Goal: Information Seeking & Learning: Learn about a topic

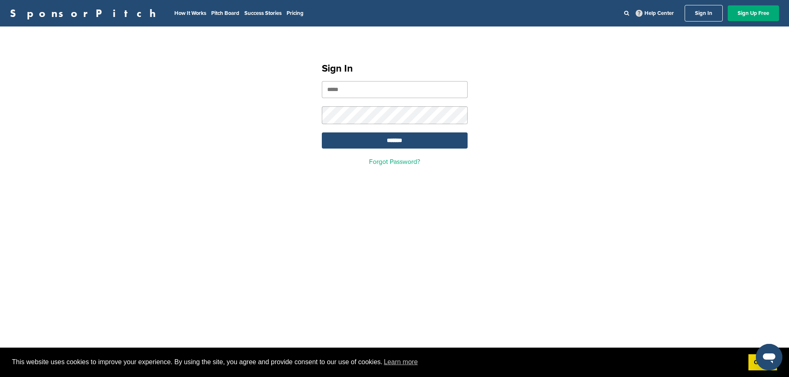
click at [443, 89] on input "email" at bounding box center [395, 89] width 146 height 17
type input "**********"
click at [322, 132] on input "*******" at bounding box center [395, 140] width 146 height 16
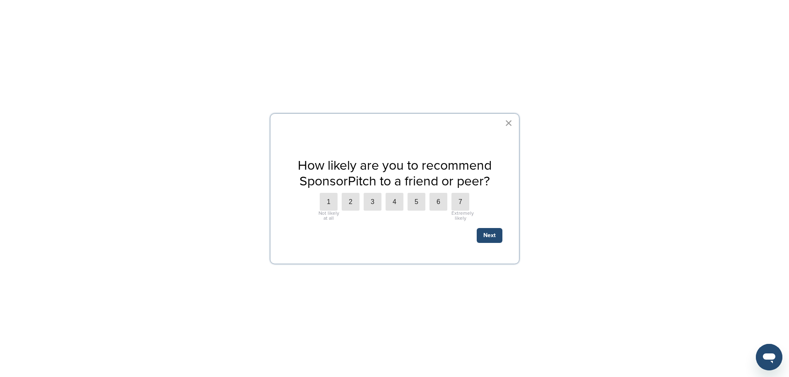
click at [512, 123] on button "×" at bounding box center [509, 122] width 8 height 13
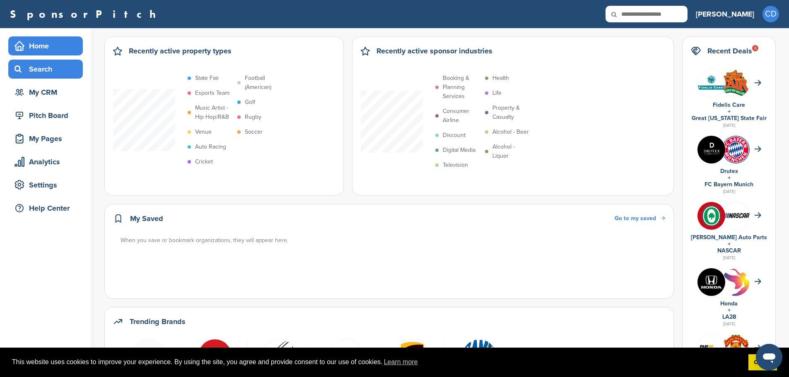
click at [50, 75] on div "Search" at bounding box center [47, 69] width 70 height 15
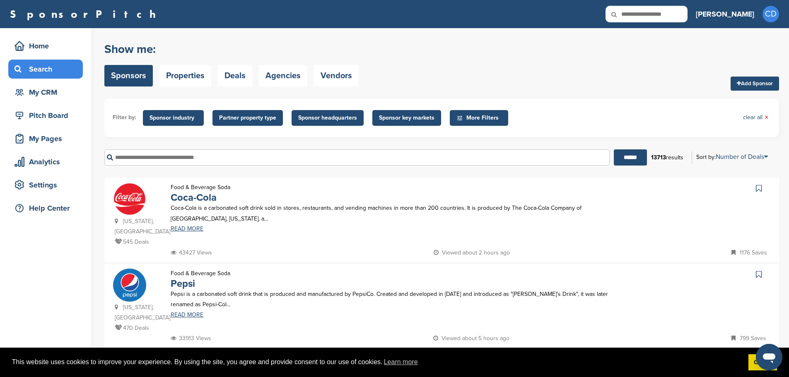
click at [380, 118] on span "Sponsor key markets" at bounding box center [406, 117] width 55 height 9
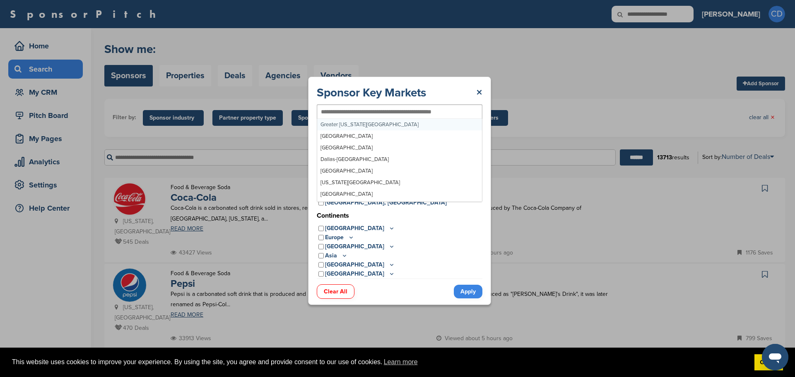
click at [378, 117] on div at bounding box center [400, 111] width 166 height 15
click at [373, 110] on input "text" at bounding box center [386, 111] width 130 height 7
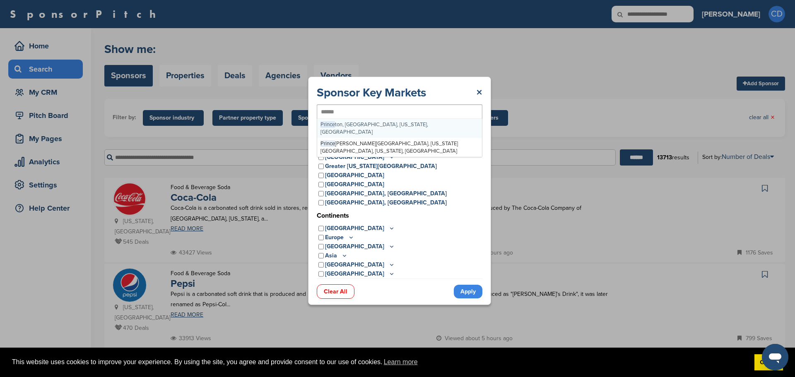
type input "******"
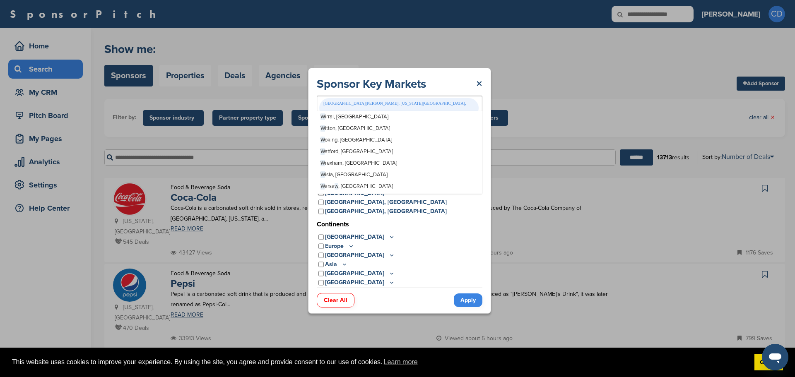
type input "***"
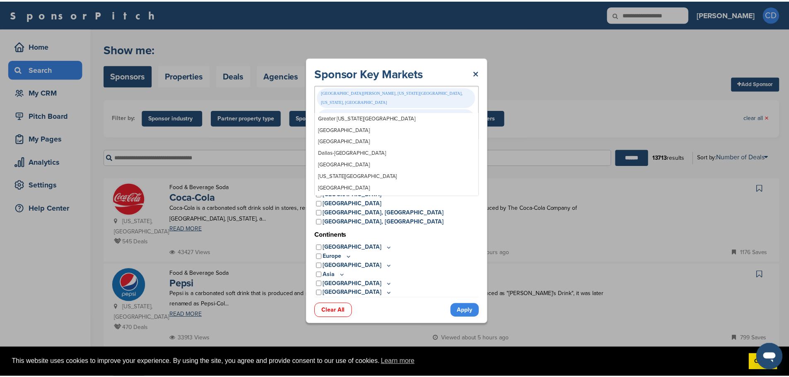
scroll to position [5169, 0]
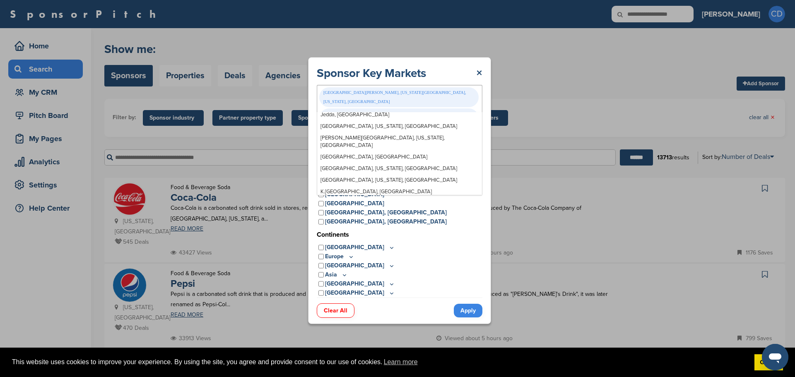
click at [469, 304] on link "Apply" at bounding box center [468, 311] width 29 height 14
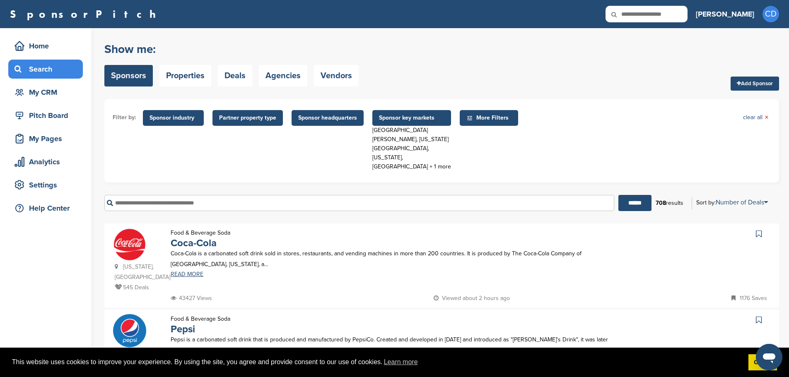
click at [222, 119] on span "Partner property type" at bounding box center [247, 117] width 57 height 9
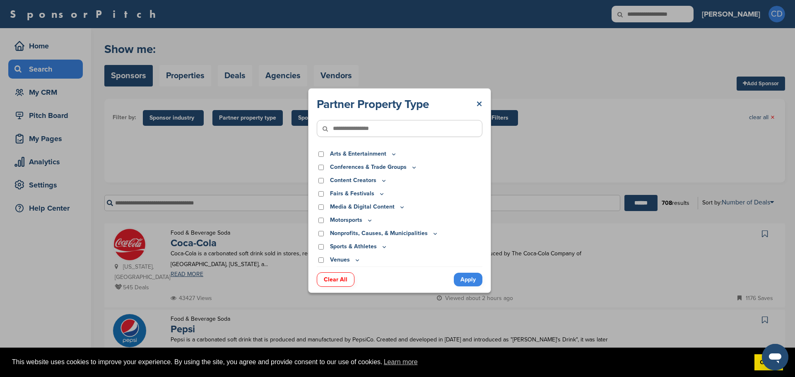
click at [476, 101] on link "×" at bounding box center [479, 104] width 6 height 15
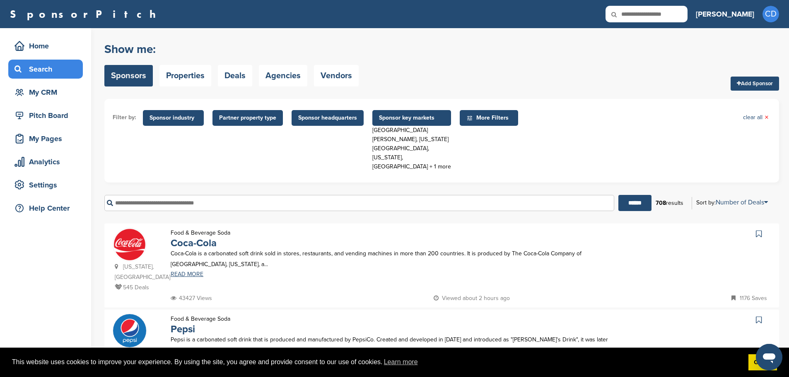
click at [479, 118] on span "More Filters" at bounding box center [490, 117] width 48 height 9
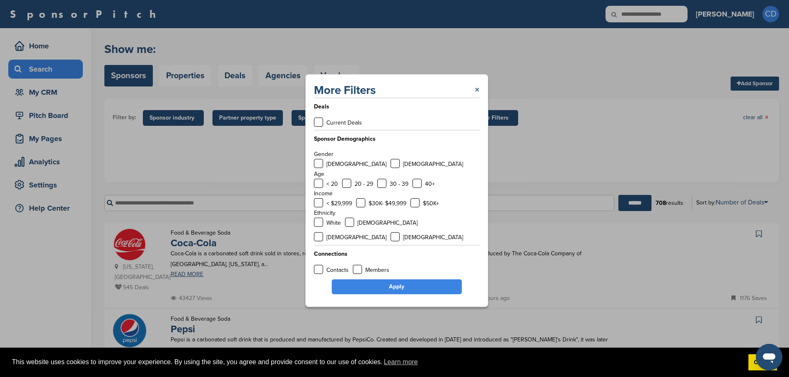
click at [475, 98] on link "×" at bounding box center [476, 90] width 5 height 15
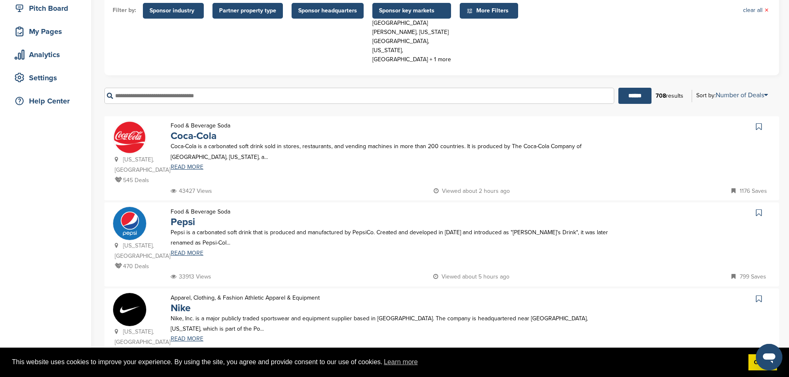
scroll to position [109, 0]
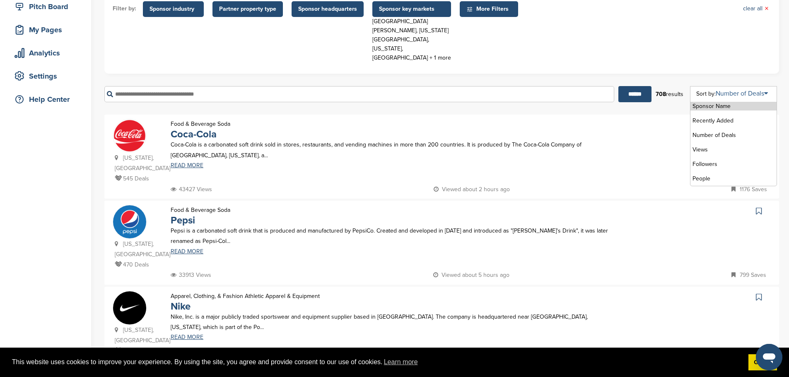
click at [761, 89] on link "Number of Deals" at bounding box center [741, 93] width 52 height 8
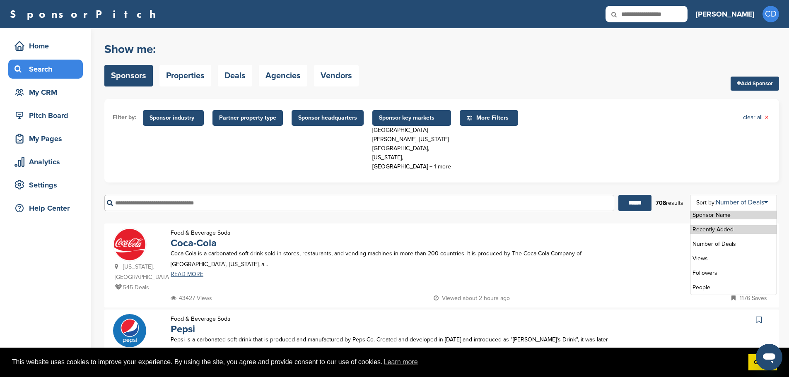
click at [746, 225] on li "Recently Added" at bounding box center [733, 229] width 86 height 9
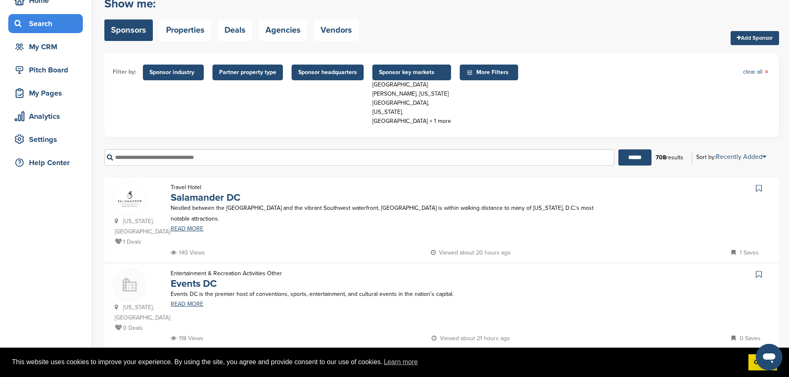
scroll to position [51, 0]
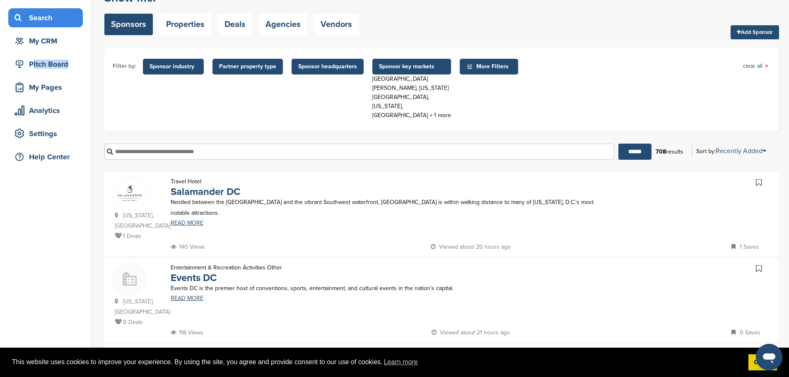
drag, startPoint x: 1, startPoint y: 65, endPoint x: -2, endPoint y: 89, distance: 23.8
click at [0, 89] on html "This website uses cookies to improve your experience. By using the site, you ag…" at bounding box center [394, 137] width 789 height 377
click at [135, 231] on p "1 Deals" at bounding box center [139, 236] width 48 height 10
click at [194, 220] on link "READ MORE" at bounding box center [391, 223] width 440 height 6
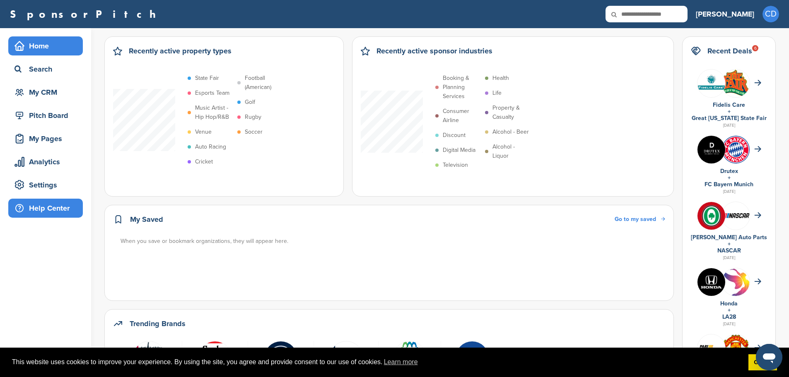
click at [52, 210] on div "Help Center" at bounding box center [47, 208] width 70 height 15
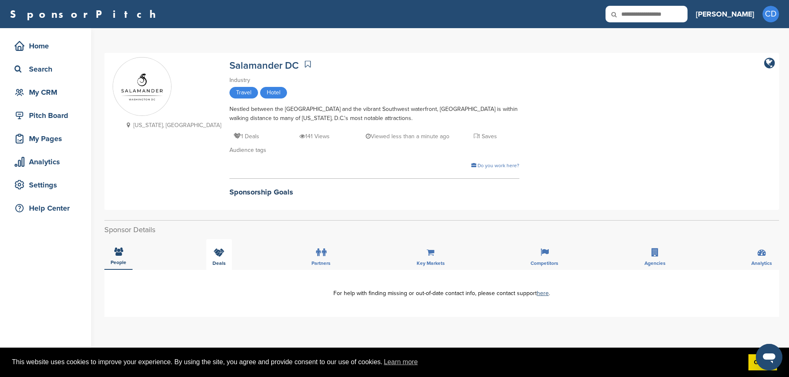
click at [228, 250] on div "Deals" at bounding box center [219, 254] width 26 height 31
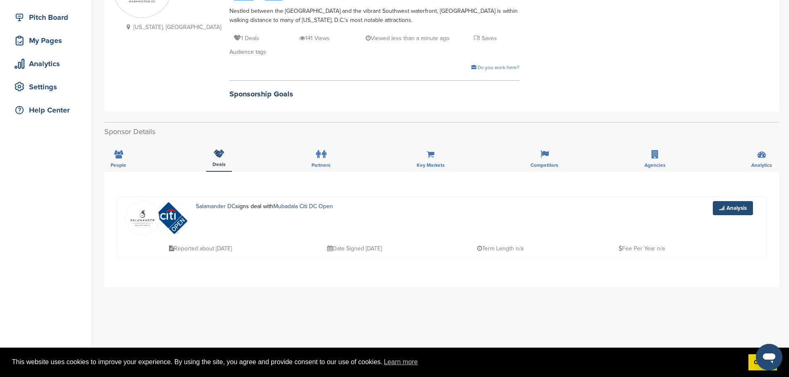
scroll to position [102, 0]
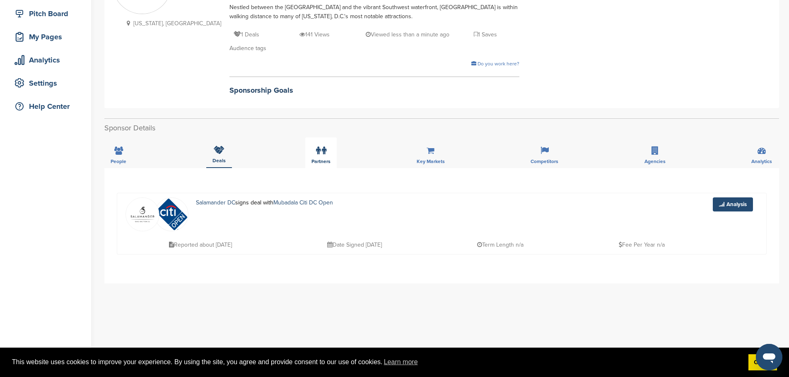
click at [323, 148] on icon at bounding box center [324, 151] width 5 height 8
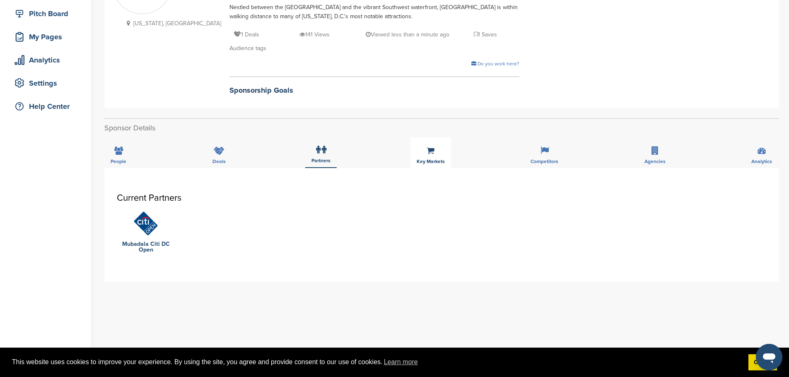
click at [418, 156] on div "Key Markets" at bounding box center [430, 152] width 41 height 31
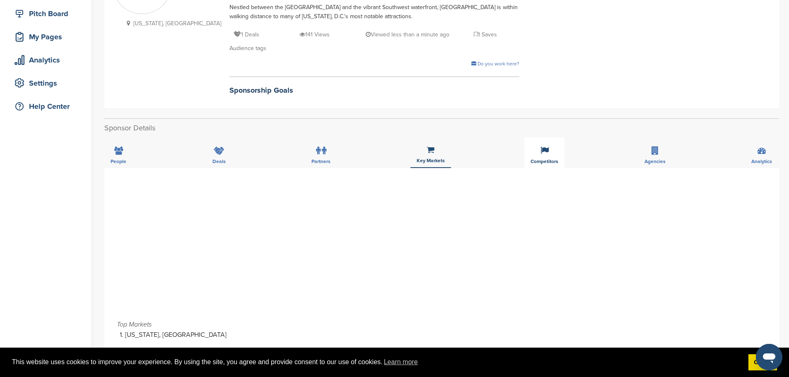
click at [126, 164] on span "Competitors" at bounding box center [119, 161] width 16 height 5
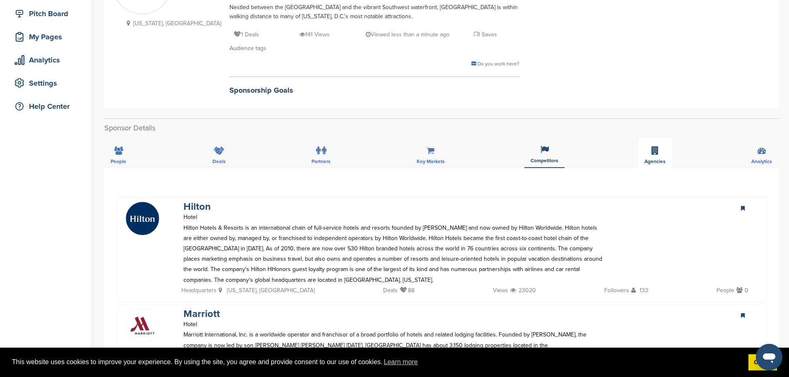
click at [662, 153] on div "Agencies" at bounding box center [655, 152] width 34 height 31
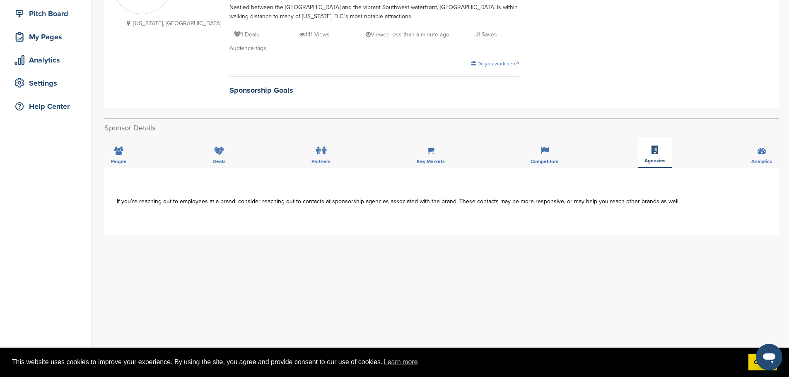
click at [651, 148] on icon at bounding box center [654, 150] width 7 height 8
click at [546, 156] on div "Competitors" at bounding box center [544, 152] width 40 height 31
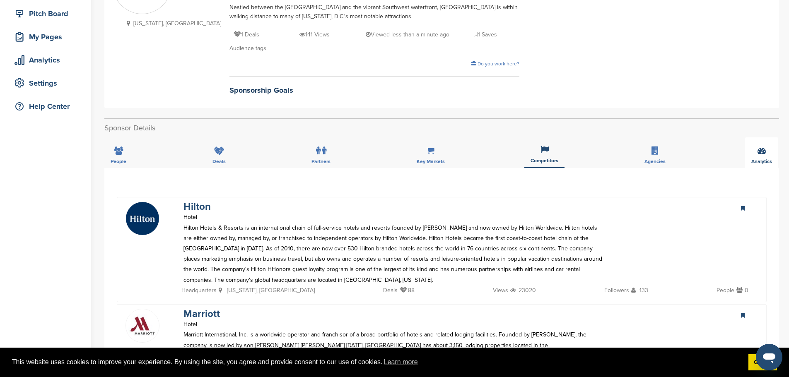
click at [760, 158] on div "Analytics" at bounding box center [761, 152] width 33 height 31
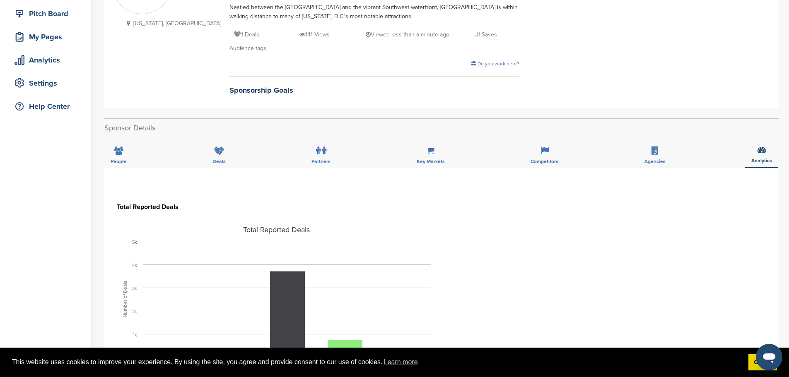
scroll to position [0, 0]
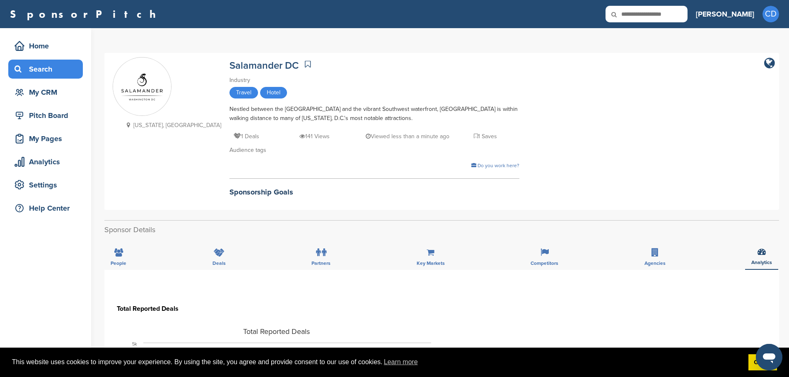
click at [43, 66] on div "Search" at bounding box center [47, 69] width 70 height 15
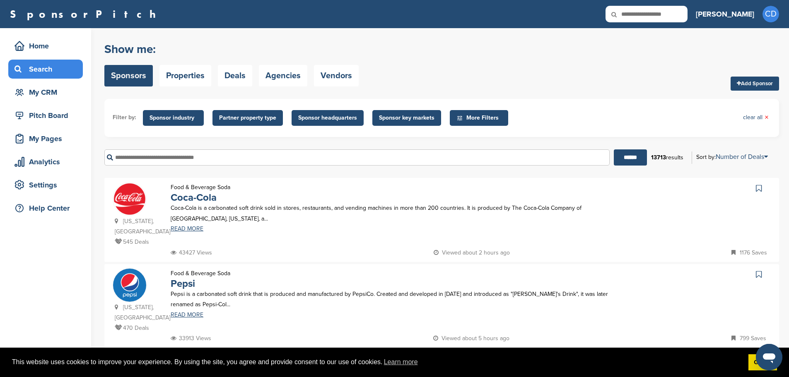
click at [416, 121] on span "Sponsor key markets" at bounding box center [406, 117] width 55 height 9
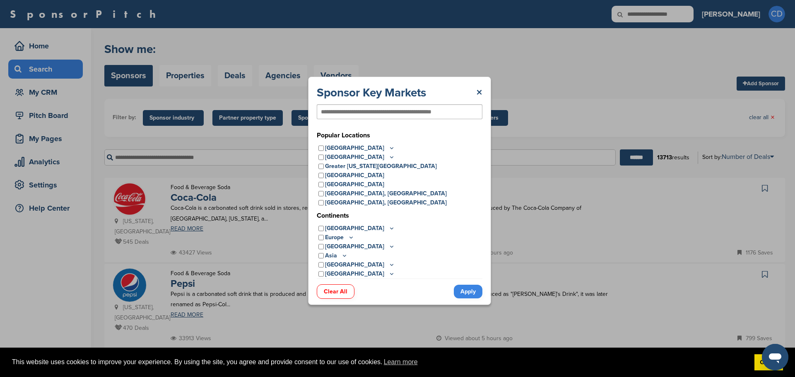
click at [412, 109] on input "text" at bounding box center [386, 111] width 130 height 7
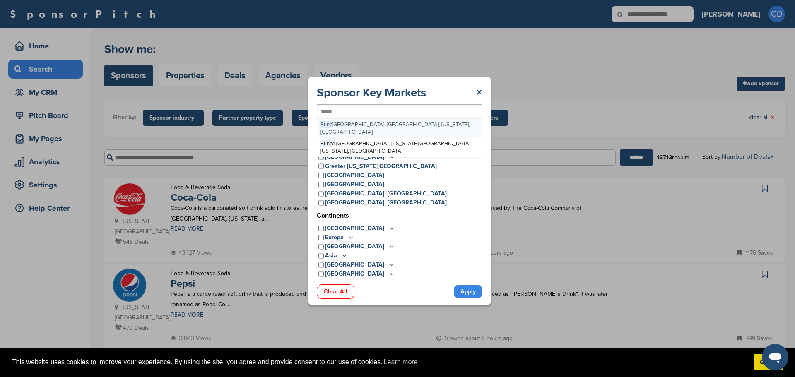
type input "******"
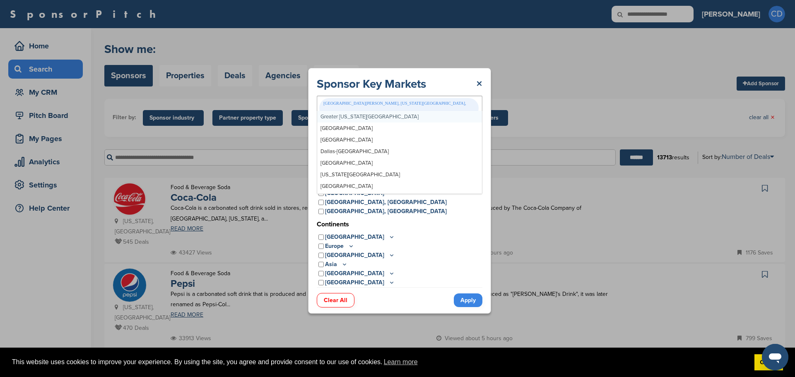
click at [321, 119] on input "text" at bounding box center [321, 122] width 2 height 7
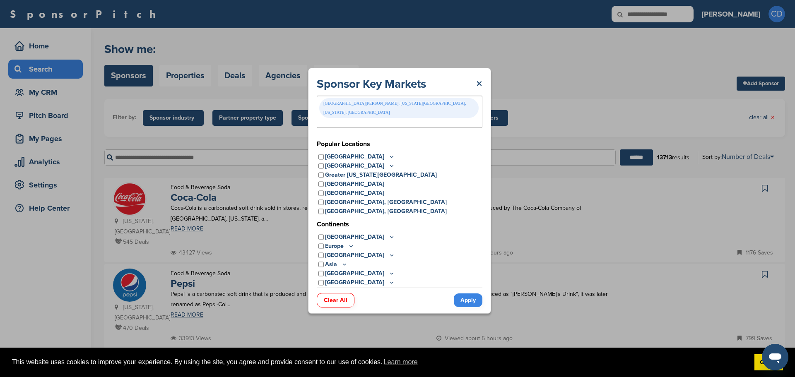
click at [476, 297] on link "Apply" at bounding box center [468, 301] width 29 height 14
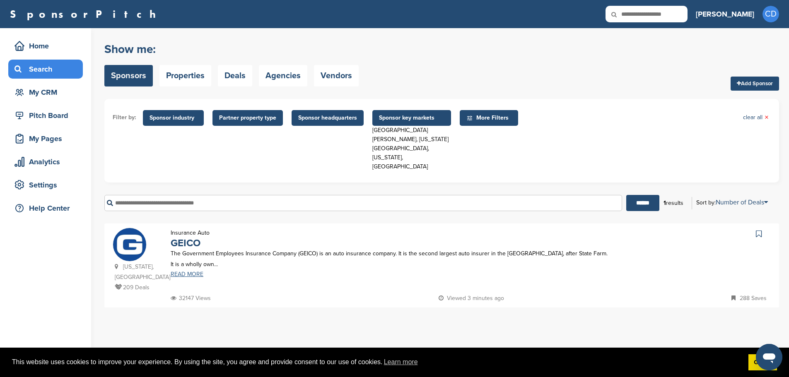
click at [178, 272] on link "READ MORE" at bounding box center [391, 275] width 440 height 6
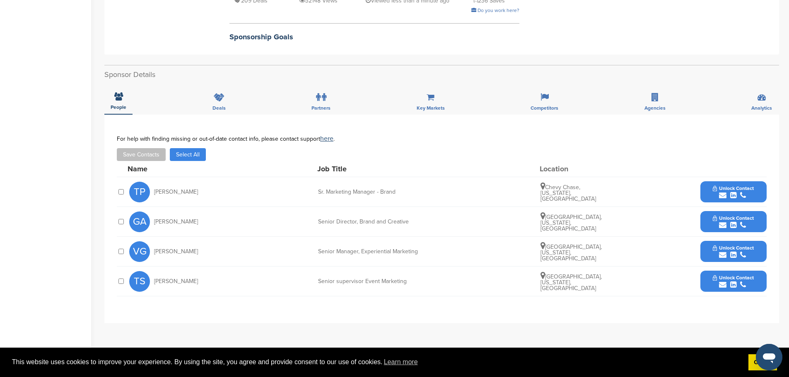
scroll to position [236, 0]
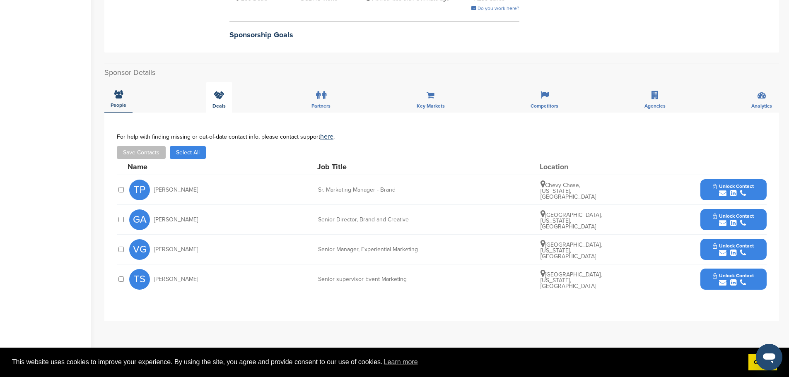
click at [229, 89] on div "Deals" at bounding box center [219, 97] width 26 height 31
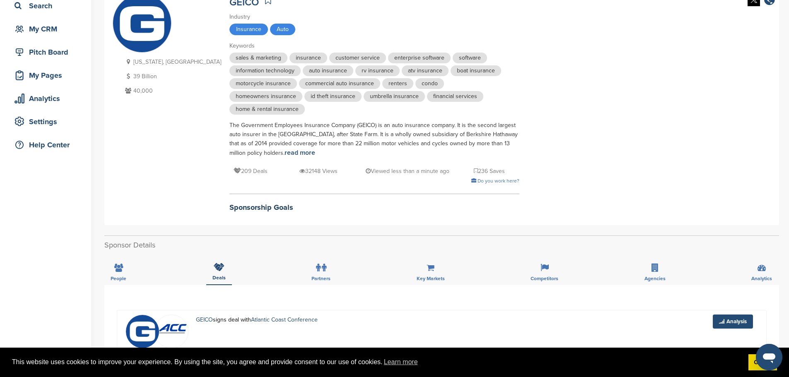
scroll to position [0, 0]
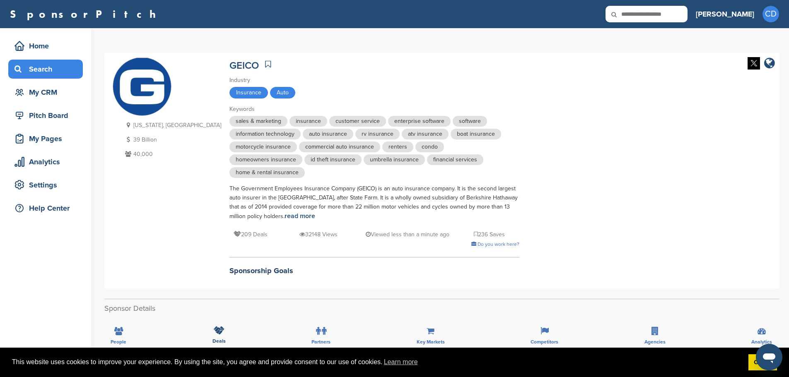
click at [30, 73] on div "Search" at bounding box center [47, 69] width 70 height 15
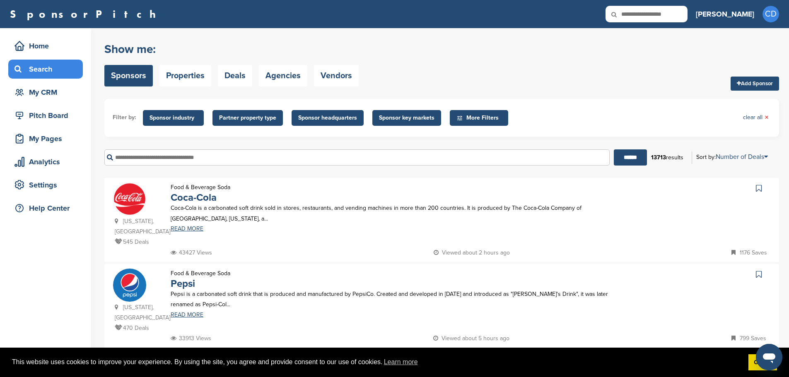
click at [238, 160] on input "text" at bounding box center [356, 157] width 505 height 16
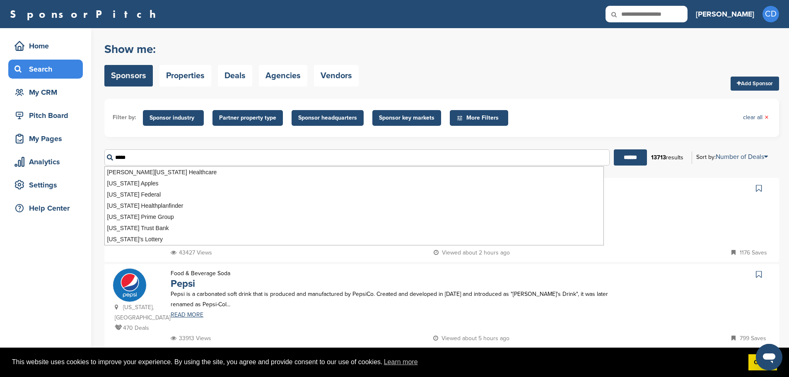
type input "*****"
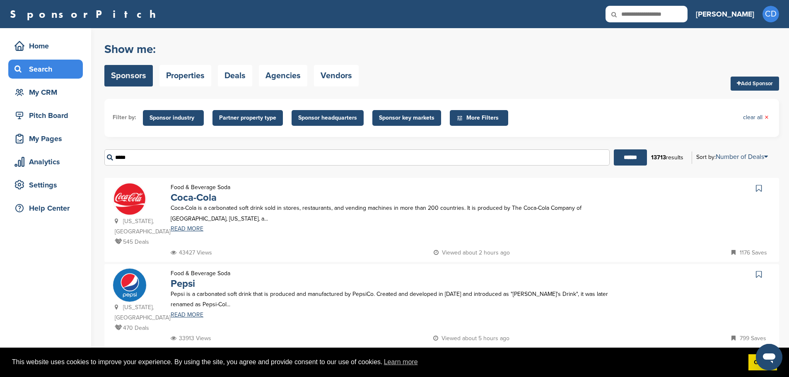
click at [288, 140] on form "Filter by: Sponsor industry Sponsor Industry × Apparel, Clothing, & Fashion Acc…" at bounding box center [441, 135] width 674 height 73
click at [384, 115] on span "Sponsor key markets" at bounding box center [406, 117] width 55 height 9
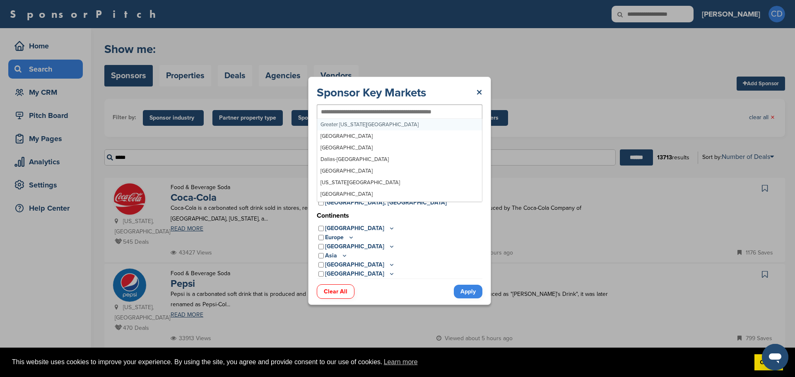
click at [362, 108] on input "text" at bounding box center [386, 111] width 130 height 7
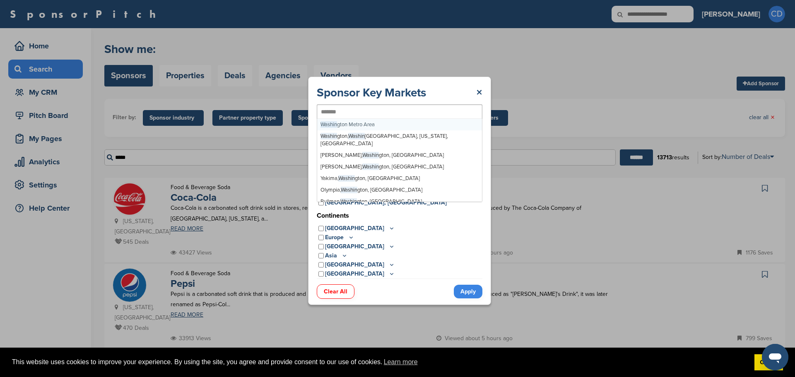
type input "********"
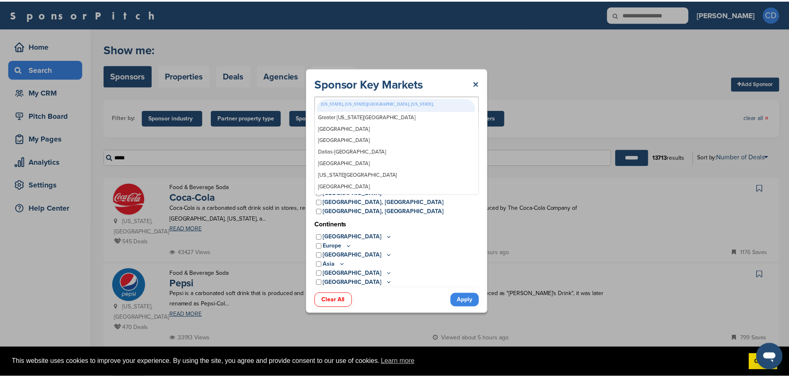
scroll to position [5169, 0]
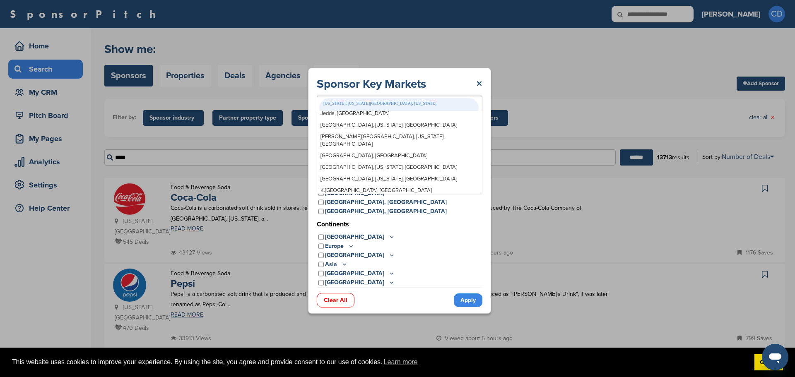
click at [475, 294] on link "Apply" at bounding box center [468, 301] width 29 height 14
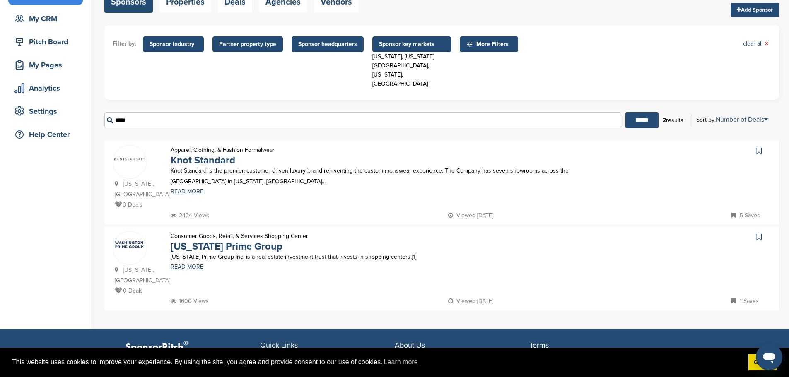
scroll to position [79, 0]
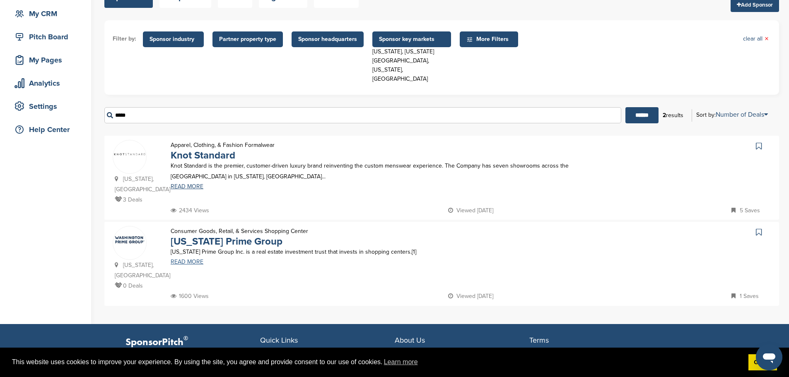
click at [195, 259] on link "READ MORE" at bounding box center [391, 262] width 440 height 6
click at [427, 41] on span "Sponsor key markets" at bounding box center [411, 39] width 65 height 9
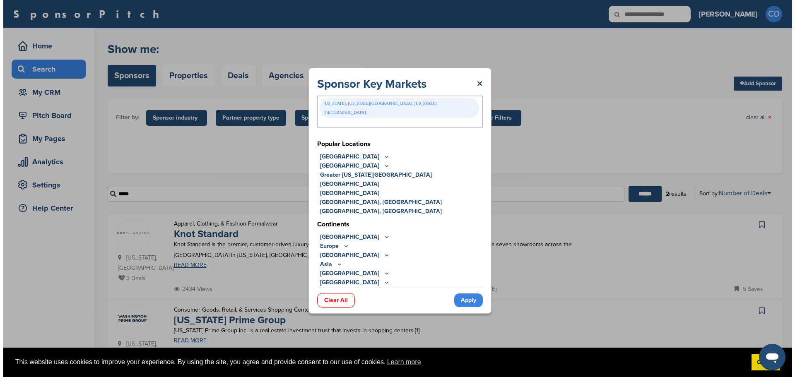
scroll to position [0, 0]
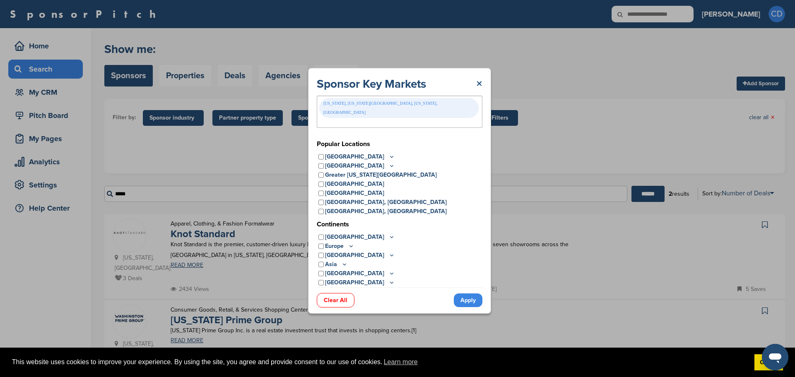
click at [482, 92] on link "×" at bounding box center [479, 84] width 6 height 15
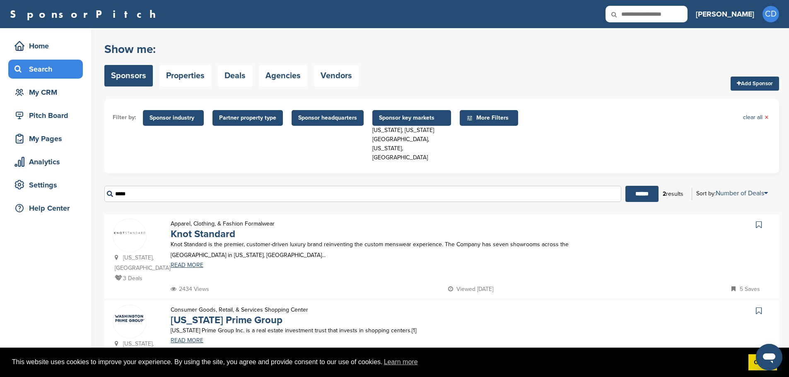
click at [396, 118] on span "Sponsor key markets" at bounding box center [411, 117] width 65 height 9
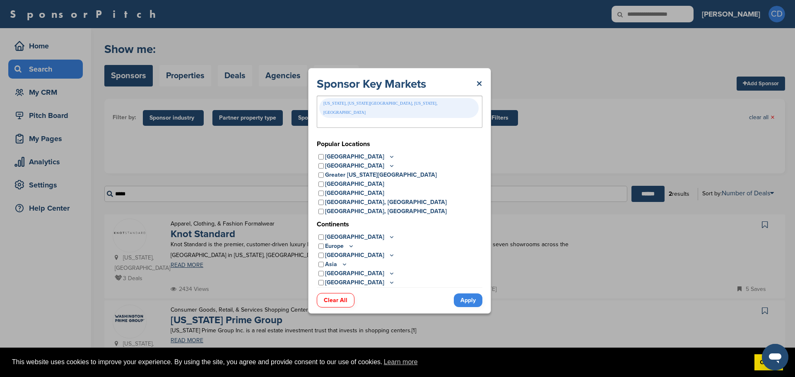
click at [340, 293] on link "Clear All" at bounding box center [336, 300] width 38 height 14
click at [479, 91] on link "×" at bounding box center [479, 84] width 6 height 15
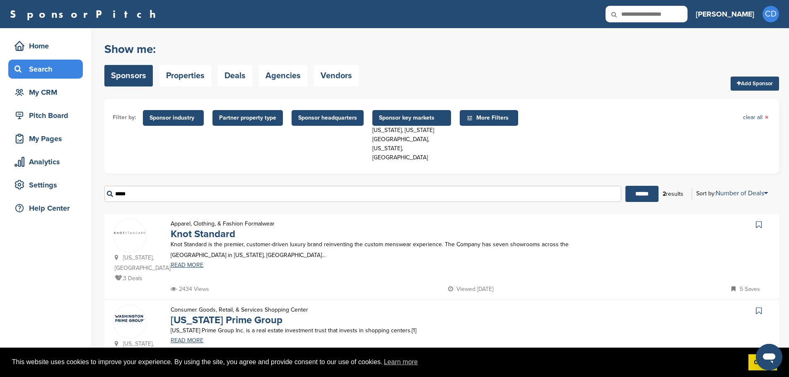
click at [422, 122] on span "Sponsor key markets" at bounding box center [411, 117] width 65 height 9
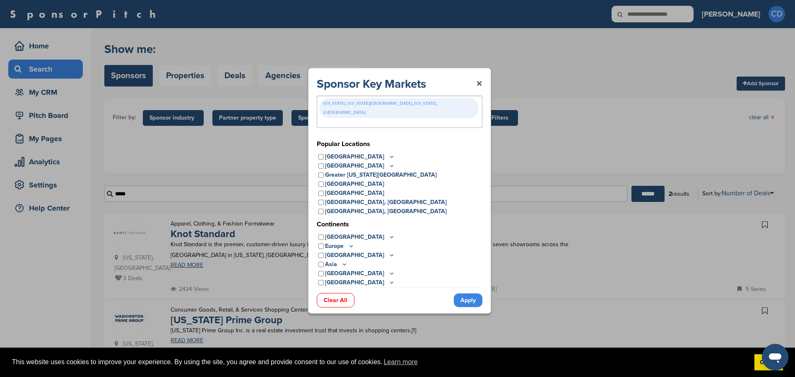
click at [346, 293] on link "Clear All" at bounding box center [336, 300] width 38 height 14
click at [419, 103] on div "Washington, Washington Metro Area, District Of Columbia, USA Greater New York M…" at bounding box center [400, 113] width 166 height 43
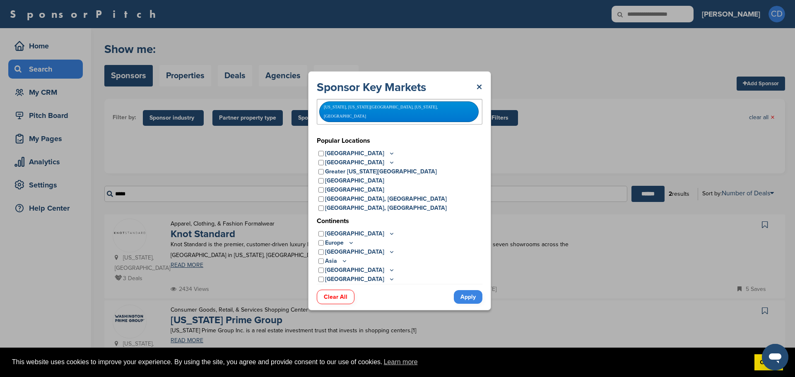
click at [423, 110] on div "Washington, Washington Metro Area, District Of Columbia, USA" at bounding box center [398, 111] width 159 height 21
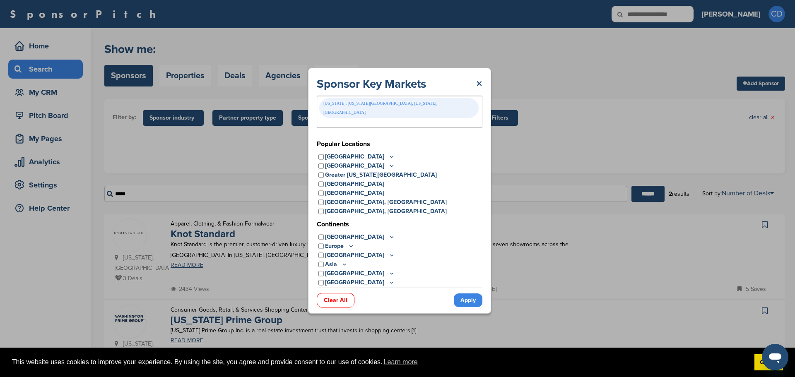
click at [444, 112] on div "Washington, Washington Metro Area, District Of Columbia, USA" at bounding box center [400, 112] width 166 height 32
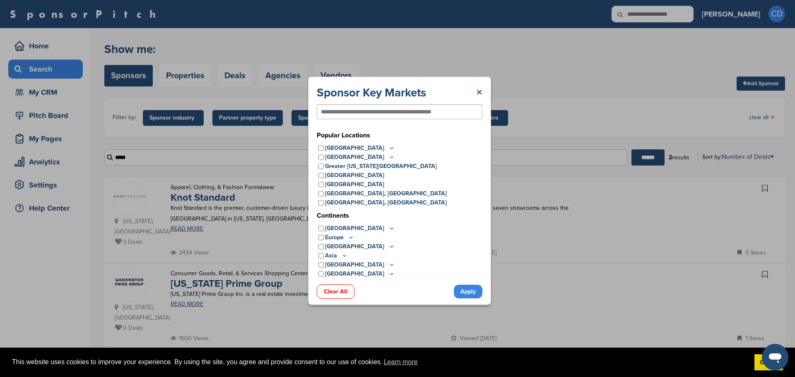
click at [480, 87] on link "×" at bounding box center [479, 92] width 6 height 15
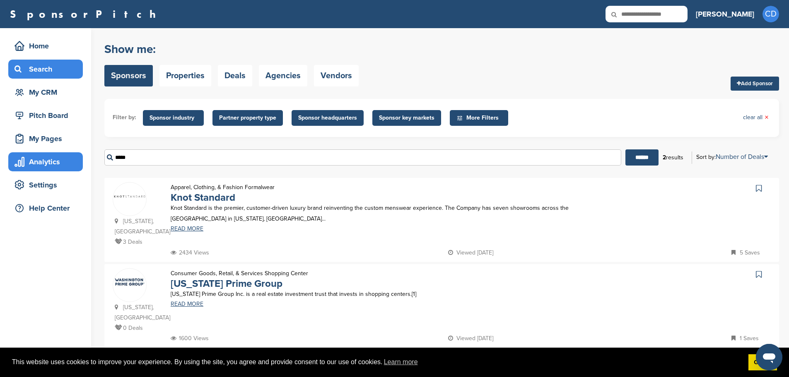
drag, startPoint x: 250, startPoint y: 164, endPoint x: 49, endPoint y: 163, distance: 200.4
click at [49, 163] on div "Home Search My CRM Pitch Board My Pages Analytics Settings Help Center You have…" at bounding box center [394, 202] width 789 height 349
click at [416, 115] on span "Sponsor key markets" at bounding box center [406, 117] width 55 height 9
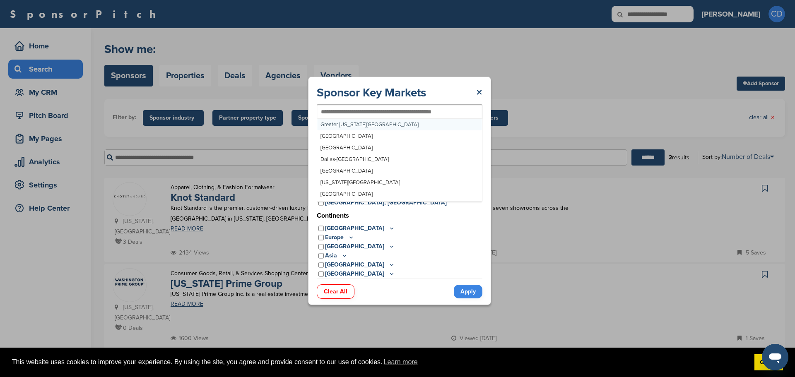
click at [380, 108] on input "text" at bounding box center [386, 111] width 130 height 7
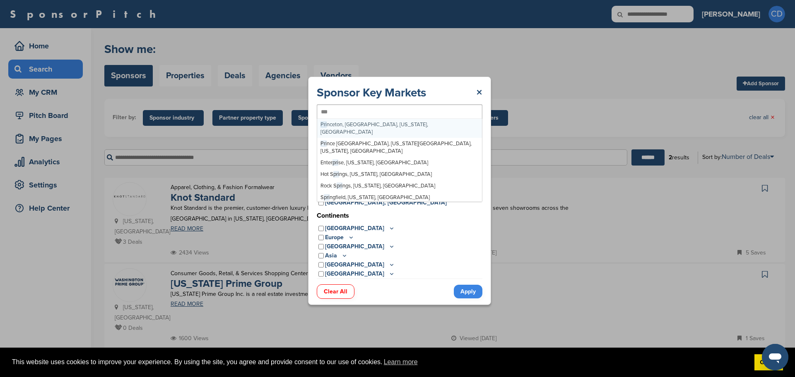
type input "****"
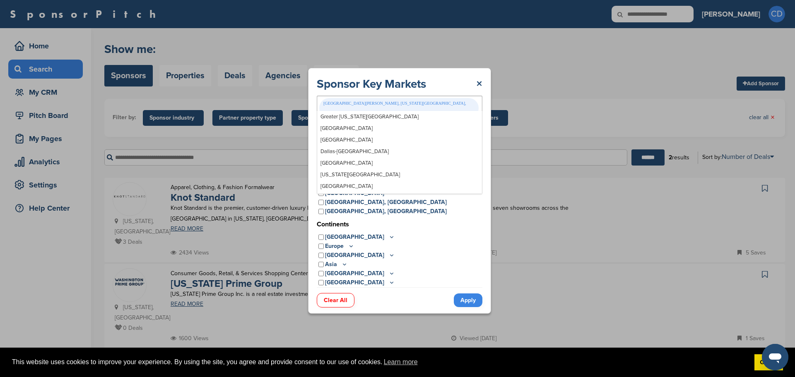
scroll to position [4612, 0]
click at [458, 294] on link "Apply" at bounding box center [468, 301] width 29 height 14
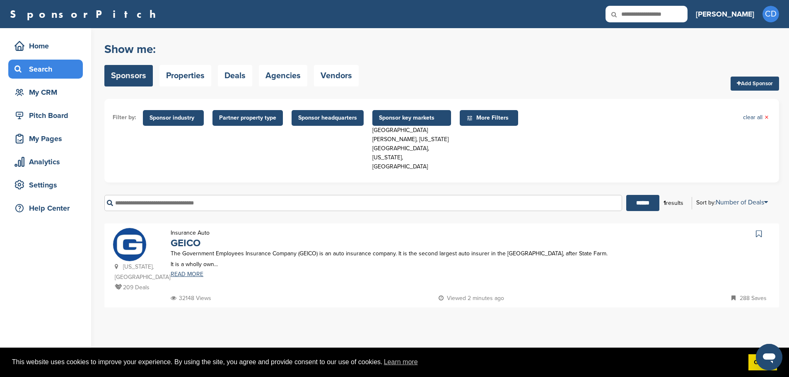
click at [439, 121] on span "Sponsor key markets" at bounding box center [411, 117] width 65 height 9
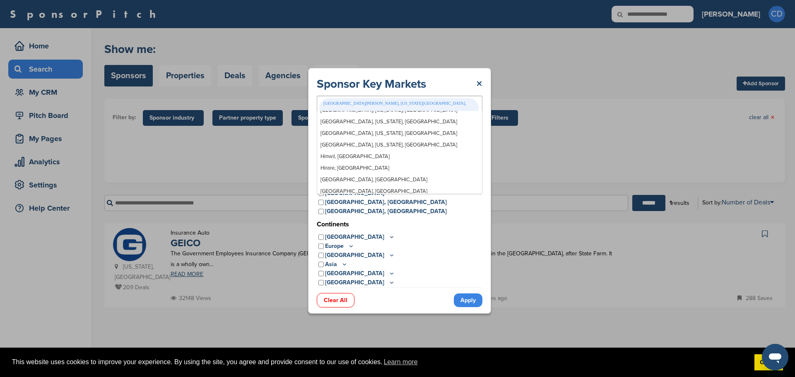
scroll to position [0, 0]
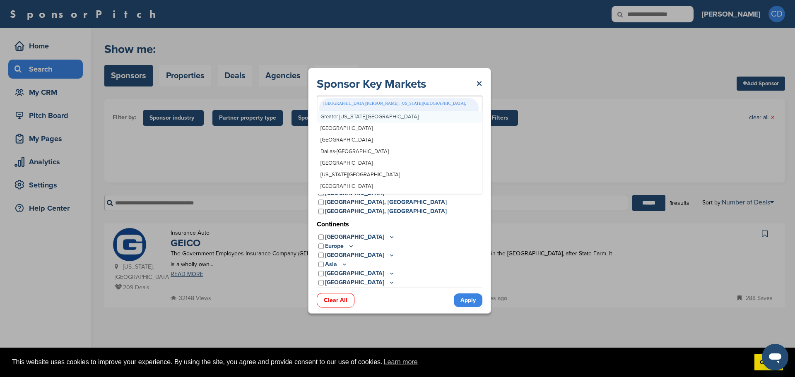
click at [448, 112] on div "Prince George's County, Washington Metro Area, Maryland, USA" at bounding box center [400, 112] width 166 height 32
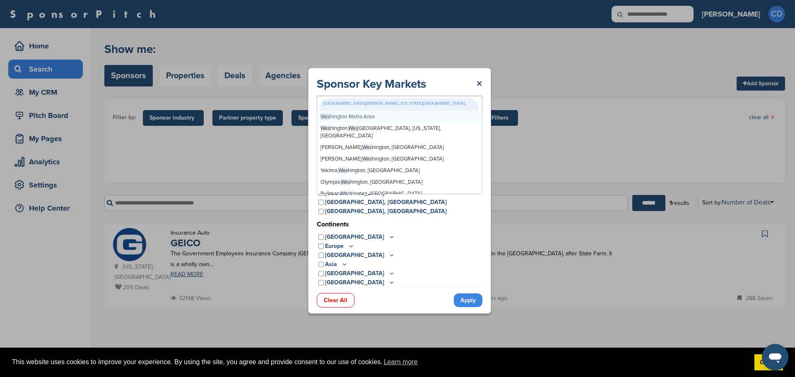
type input "****"
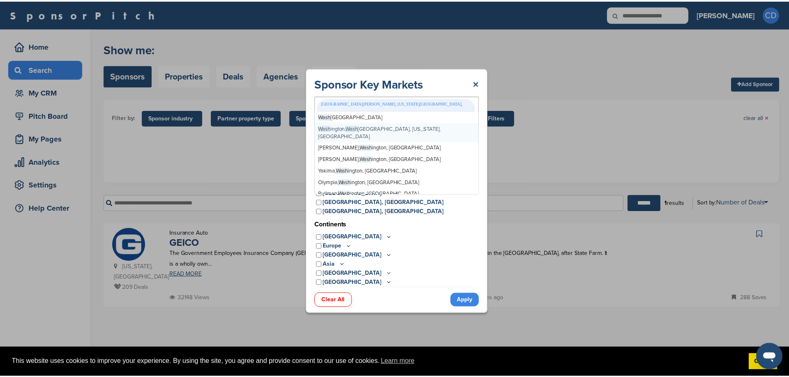
scroll to position [5169, 0]
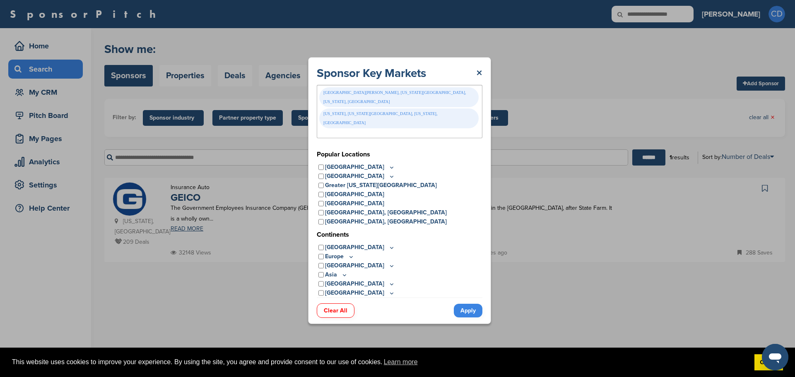
click at [465, 304] on link "Apply" at bounding box center [468, 311] width 29 height 14
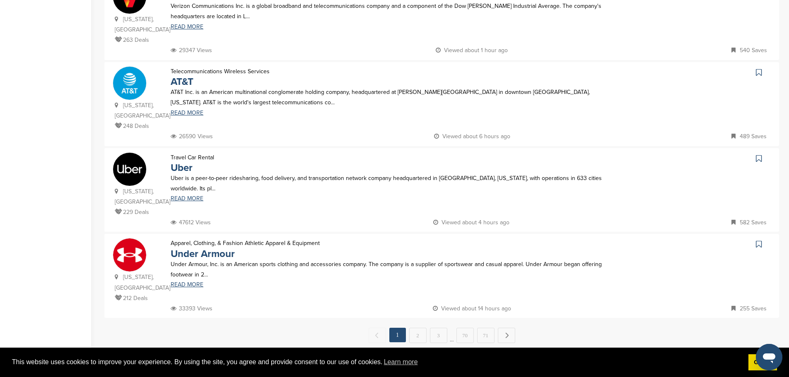
scroll to position [766, 0]
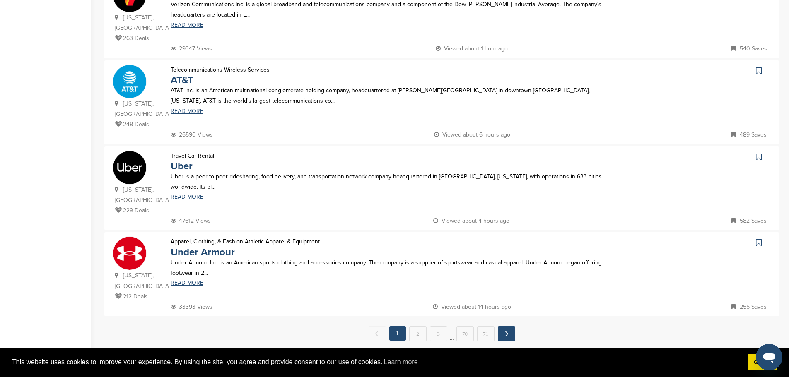
click at [504, 326] on link "Next →" at bounding box center [506, 333] width 17 height 15
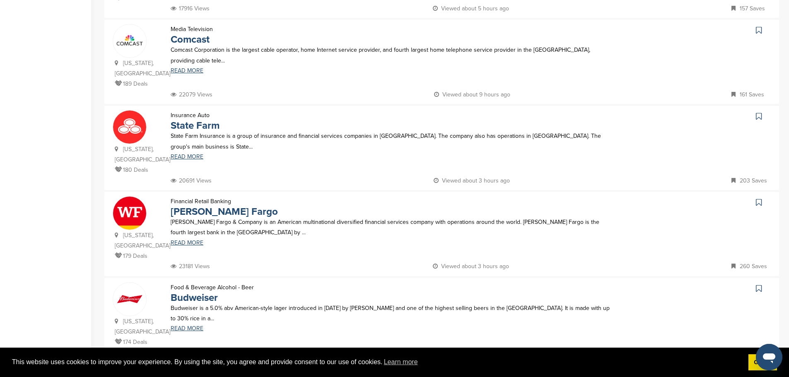
scroll to position [768, 0]
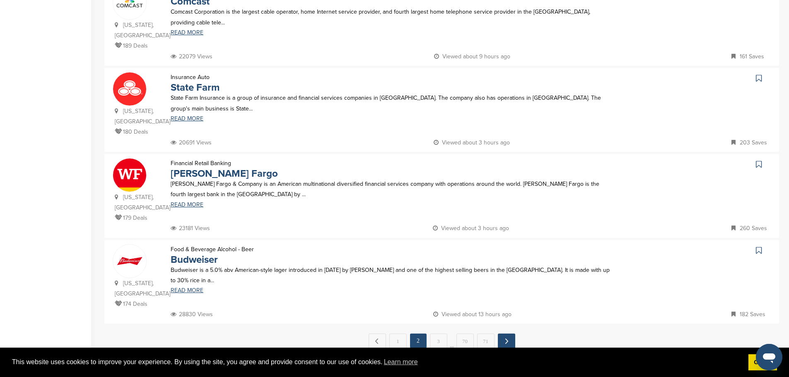
click at [503, 334] on link "Next →" at bounding box center [506, 341] width 17 height 15
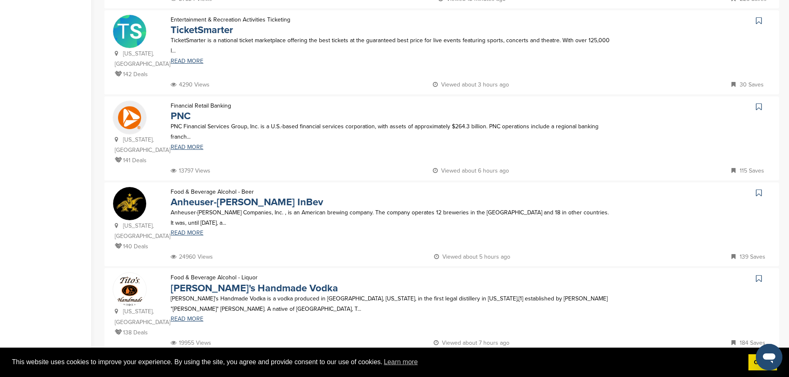
scroll to position [741, 0]
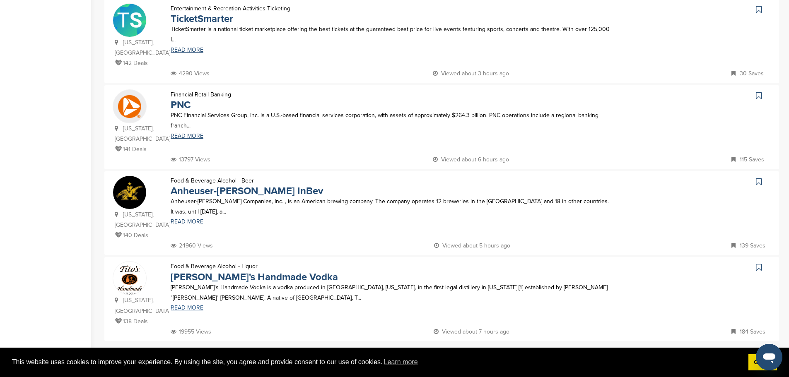
click at [187, 305] on link "READ MORE" at bounding box center [391, 308] width 440 height 6
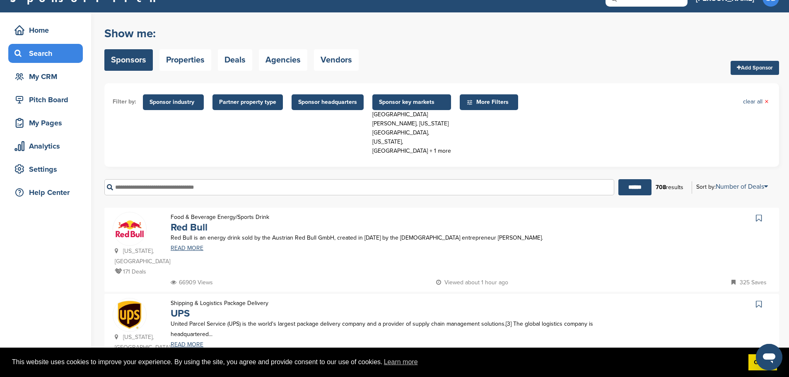
scroll to position [0, 0]
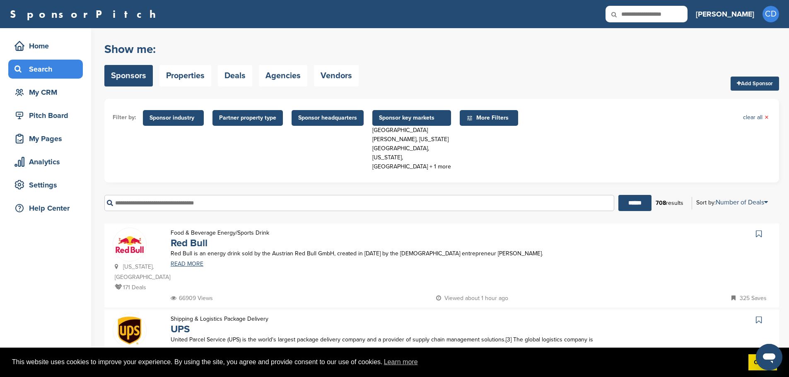
click at [503, 113] on span "More Filters" at bounding box center [489, 118] width 58 height 16
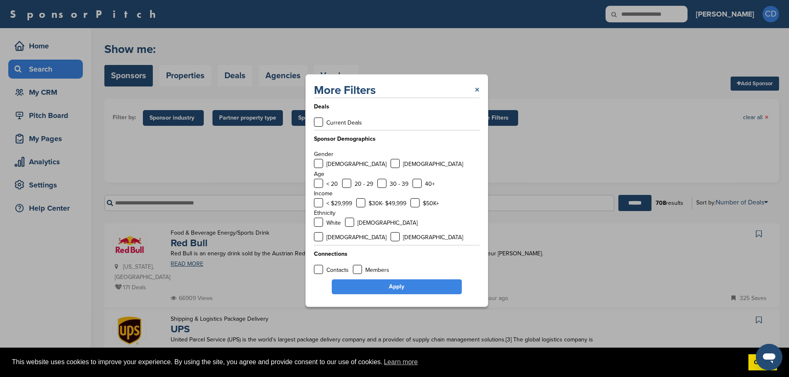
click at [477, 94] on link "×" at bounding box center [476, 90] width 5 height 15
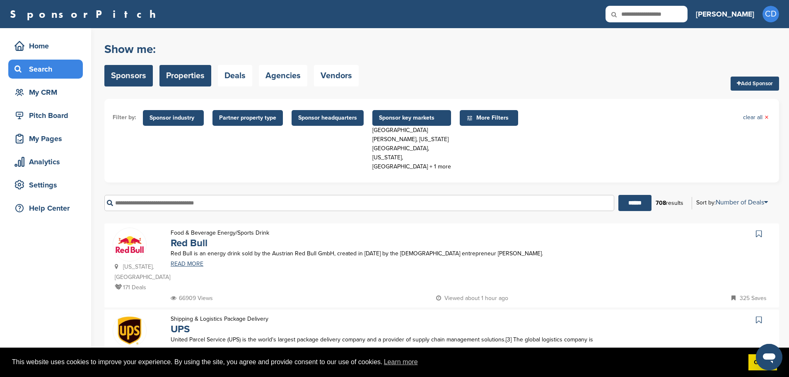
click at [173, 73] on link "Properties" at bounding box center [185, 76] width 52 height 22
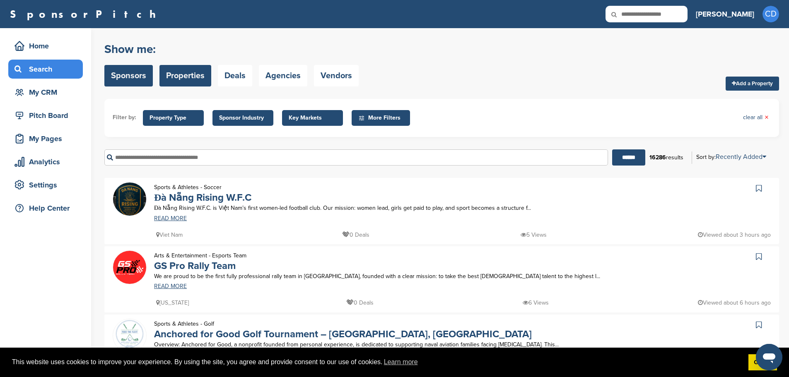
click at [125, 76] on link "Sponsors" at bounding box center [128, 76] width 48 height 22
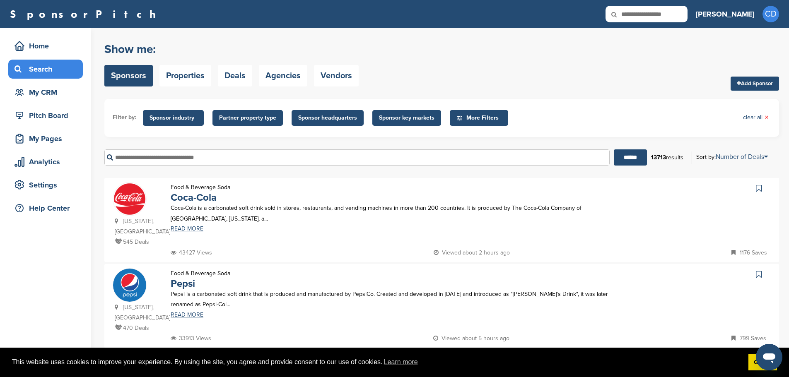
click at [188, 159] on input "text" at bounding box center [356, 157] width 505 height 16
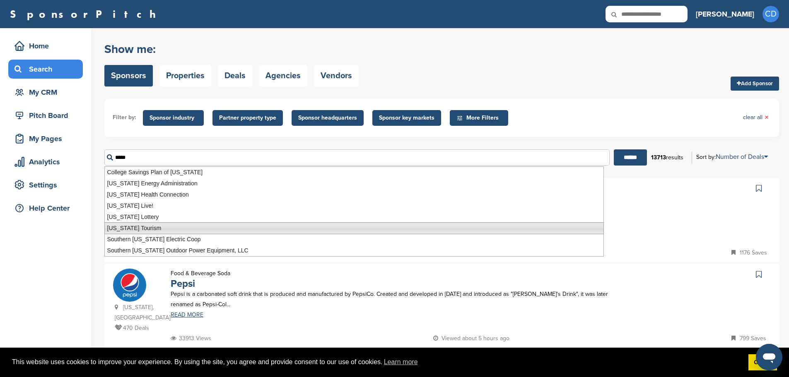
click at [172, 233] on li "[US_STATE] Tourism" at bounding box center [353, 228] width 499 height 12
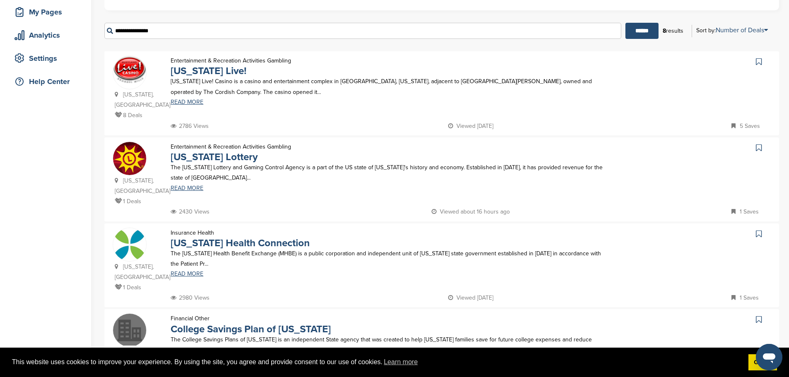
scroll to position [129, 0]
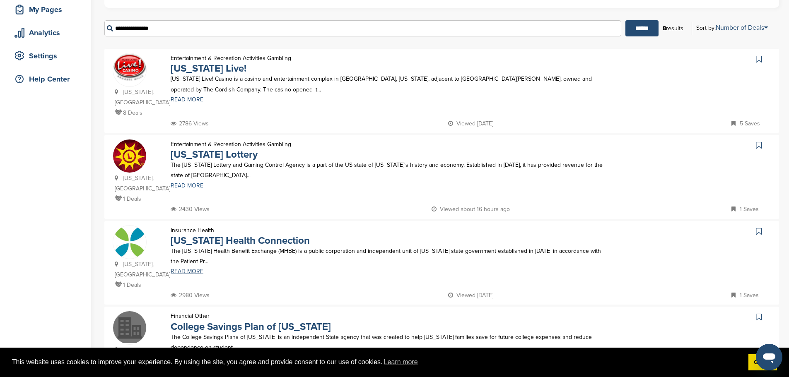
click at [190, 183] on link "READ MORE" at bounding box center [391, 186] width 440 height 6
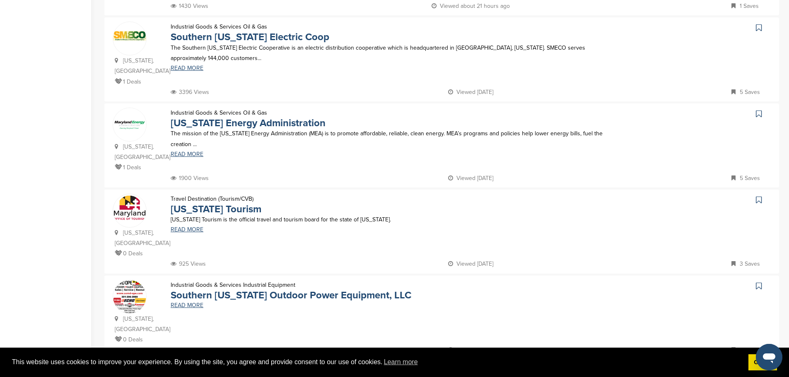
scroll to position [501, 0]
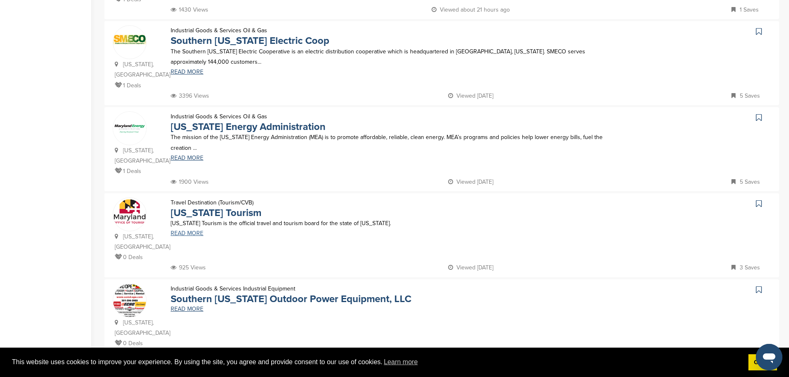
click at [193, 231] on link "READ MORE" at bounding box center [391, 234] width 440 height 6
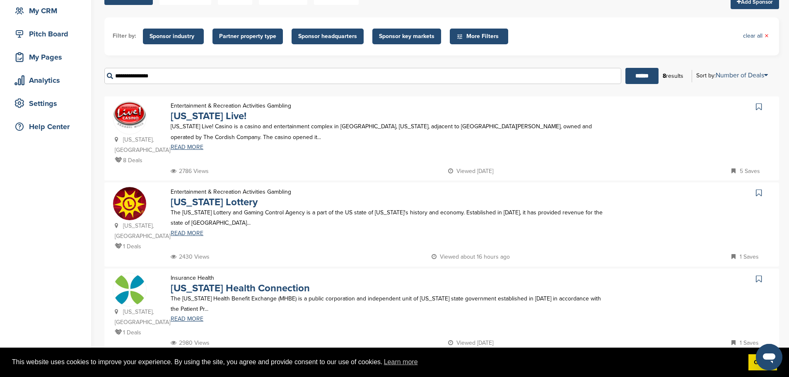
scroll to position [74, 0]
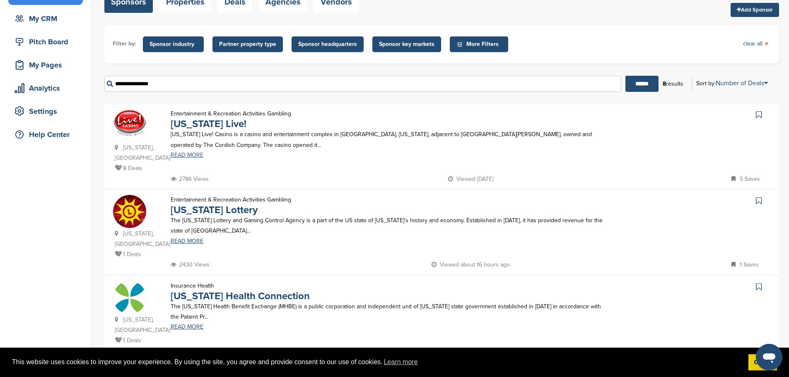
click at [188, 154] on link "READ MORE" at bounding box center [391, 155] width 440 height 6
drag, startPoint x: 174, startPoint y: 85, endPoint x: 139, endPoint y: 84, distance: 34.8
click at [139, 84] on input "**********" at bounding box center [362, 84] width 517 height 16
click at [625, 76] on input "******" at bounding box center [641, 84] width 33 height 16
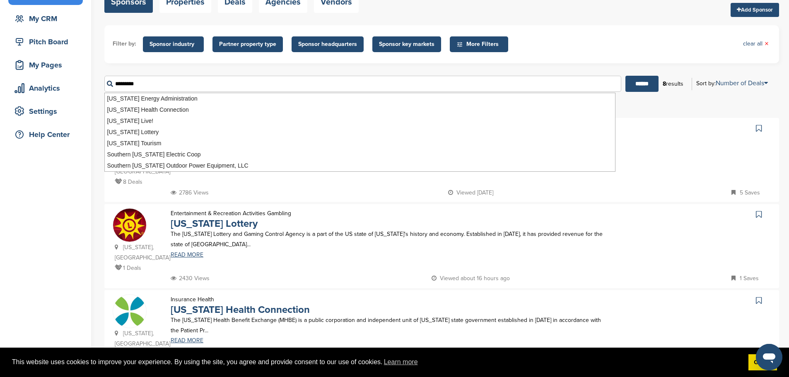
scroll to position [0, 0]
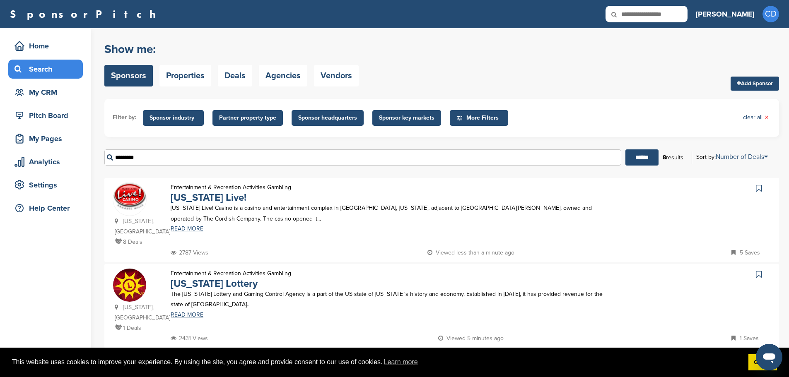
click at [629, 113] on ul "Filter by: Sponsor industry Sponsor Industry × Apparel, Clothing, & Fashion Acc…" at bounding box center [442, 118] width 658 height 22
click at [638, 155] on input "******" at bounding box center [641, 157] width 33 height 16
drag, startPoint x: 197, startPoint y: 161, endPoint x: 81, endPoint y: 161, distance: 116.3
type input "*"
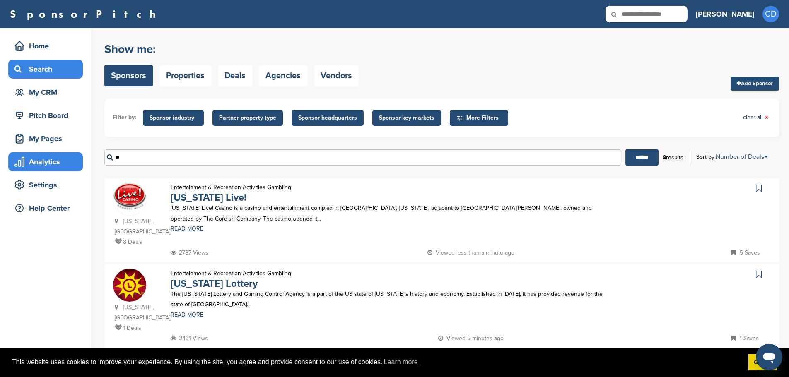
type input "**"
click at [625, 149] on input "******" at bounding box center [641, 157] width 33 height 16
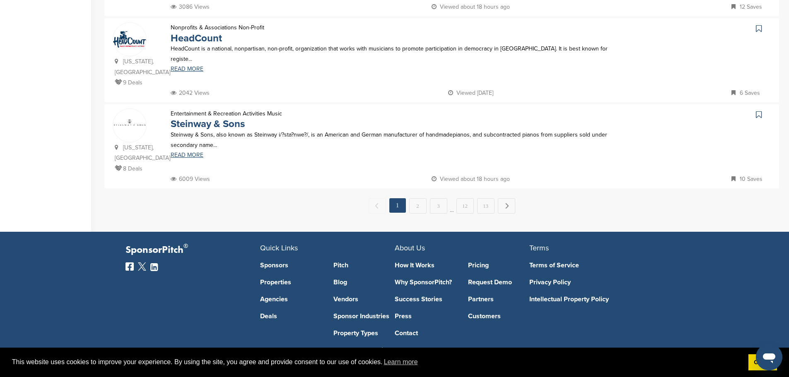
scroll to position [842, 0]
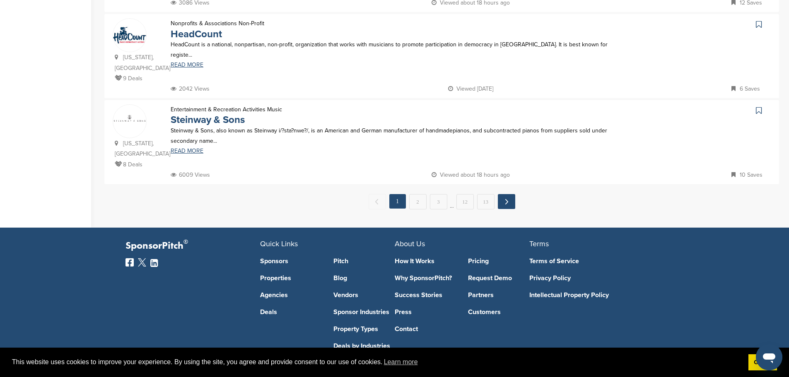
click at [509, 194] on link "Next →" at bounding box center [506, 201] width 17 height 15
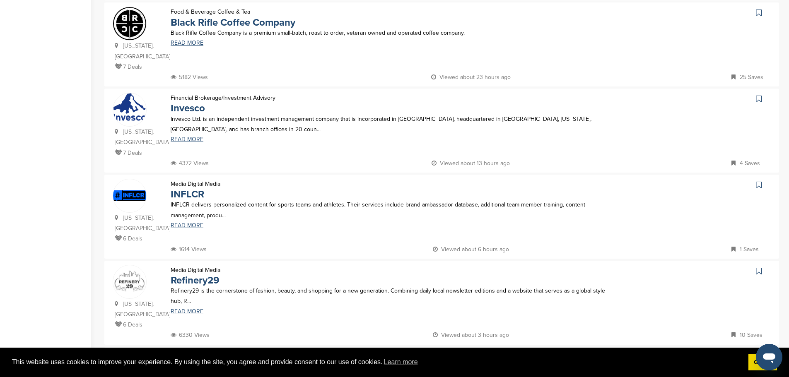
scroll to position [338, 0]
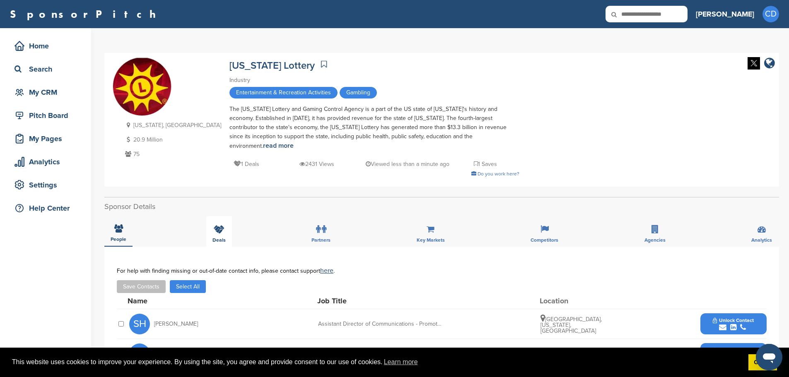
click at [222, 225] on icon at bounding box center [219, 229] width 11 height 8
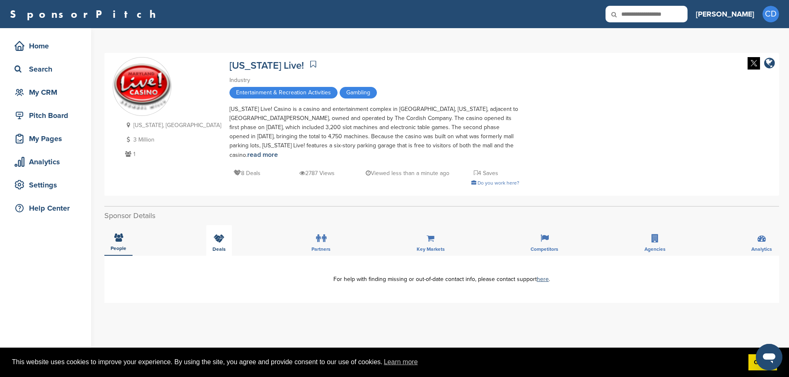
click at [214, 230] on div "Deals" at bounding box center [219, 240] width 26 height 31
